Goal: Navigation & Orientation: Find specific page/section

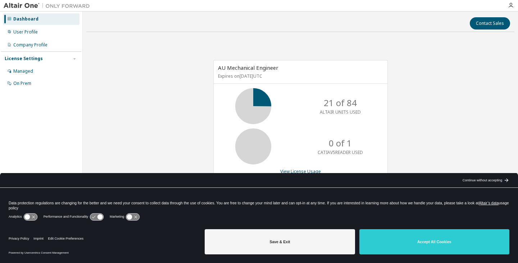
click at [453, 254] on button "Accept All Cookies" at bounding box center [435, 241] width 150 height 25
